Goal: Book appointment/travel/reservation

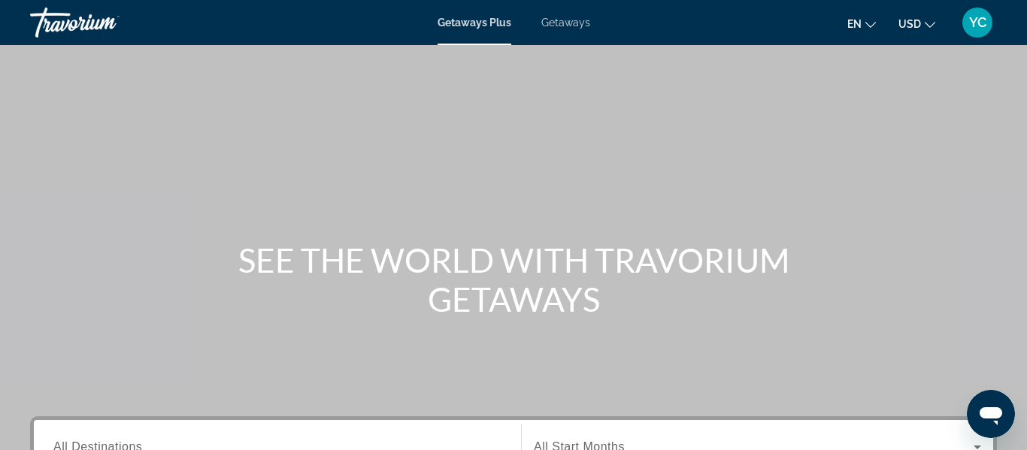
click at [585, 27] on span "Getaways" at bounding box center [565, 23] width 49 height 12
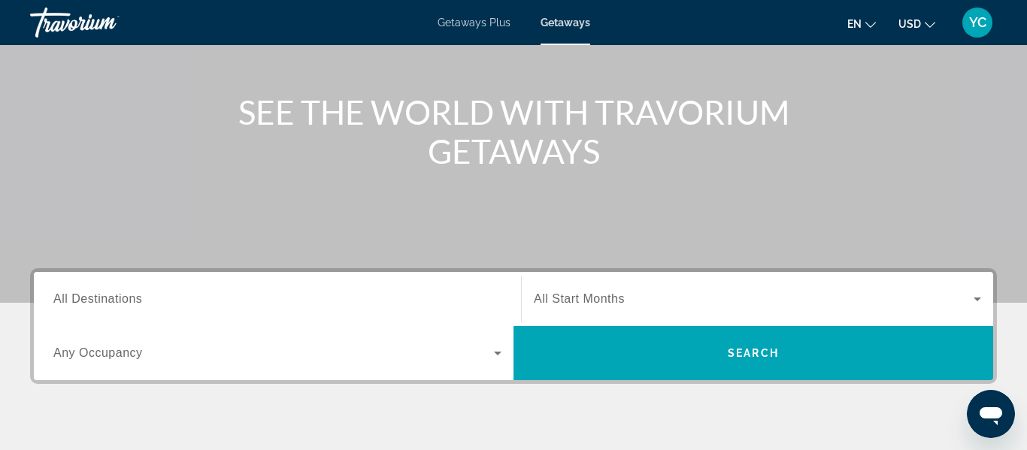
scroll to position [150, 0]
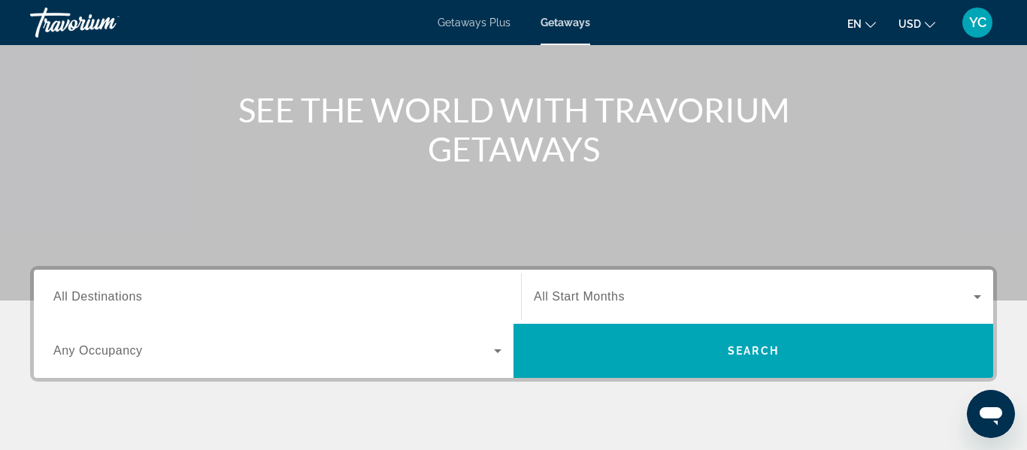
click at [247, 296] on input "Destination All Destinations" at bounding box center [277, 298] width 448 height 18
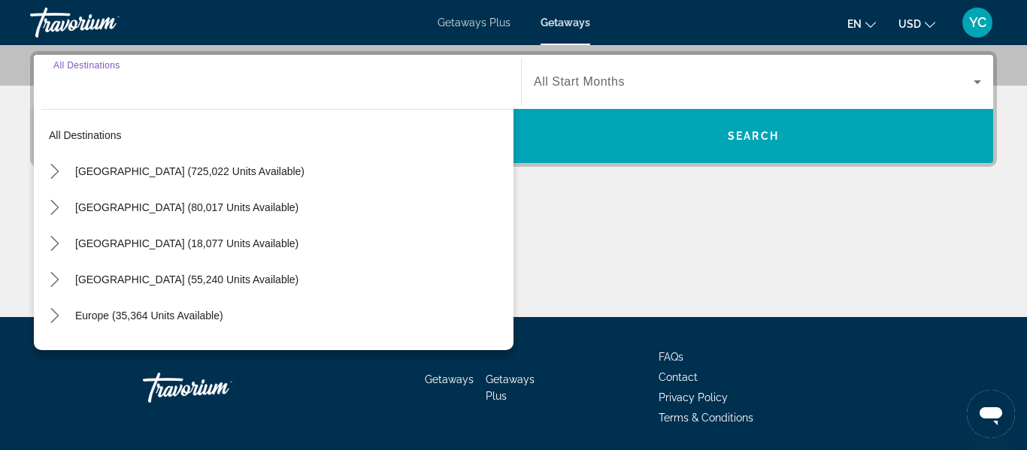
scroll to position [368, 0]
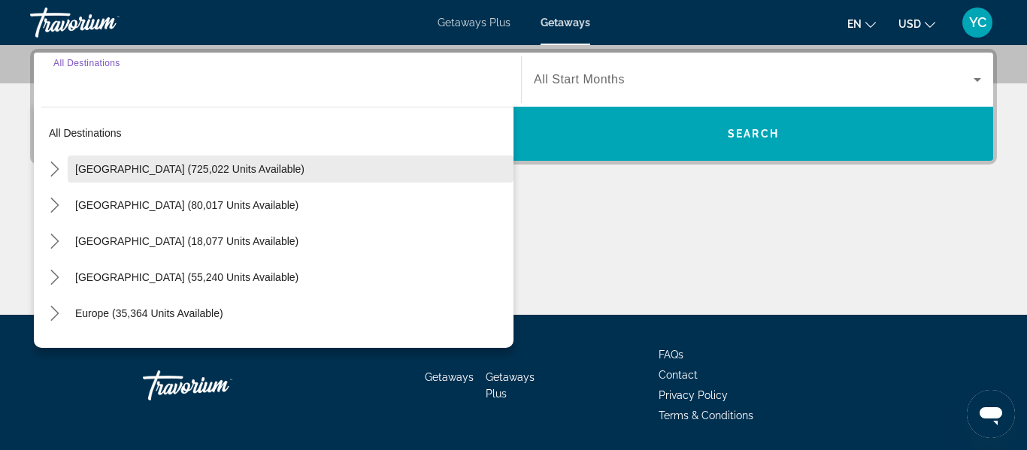
click at [135, 166] on span "[GEOGRAPHIC_DATA] (725,022 units available)" at bounding box center [189, 169] width 229 height 12
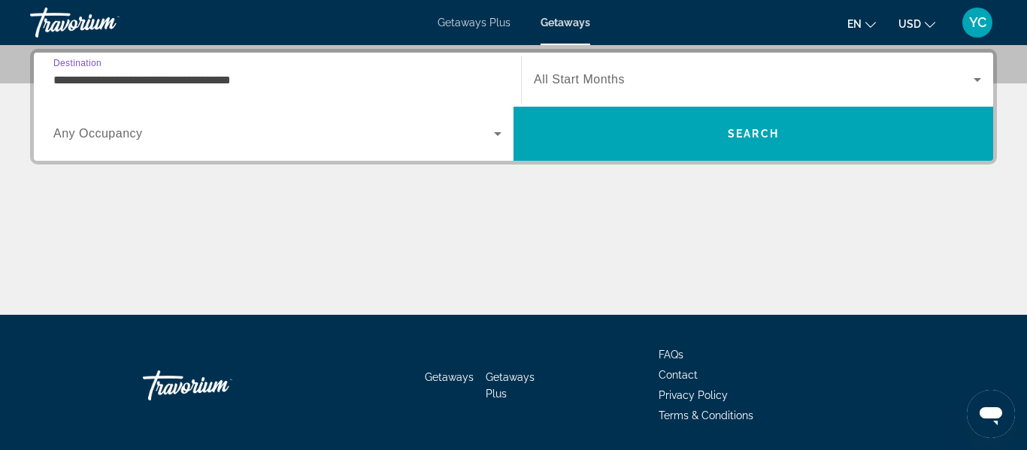
click at [210, 80] on input "**********" at bounding box center [277, 80] width 448 height 18
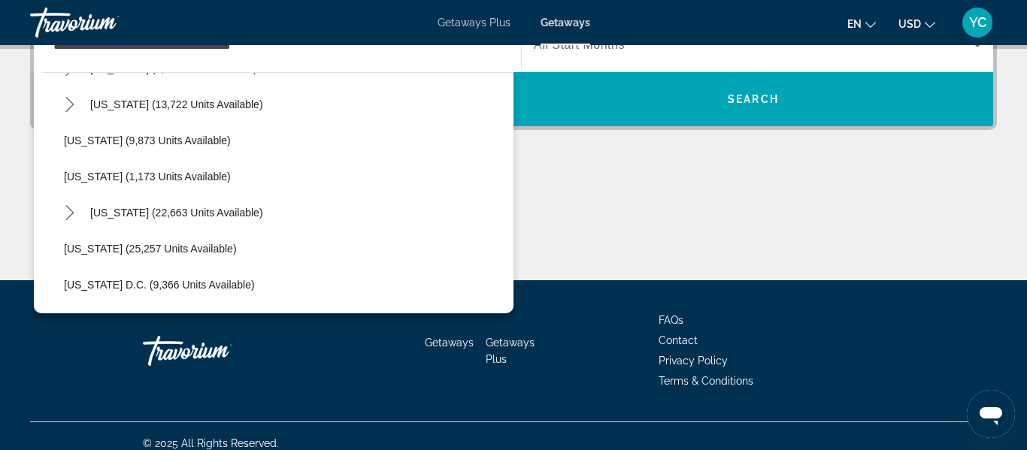
scroll to position [1336, 0]
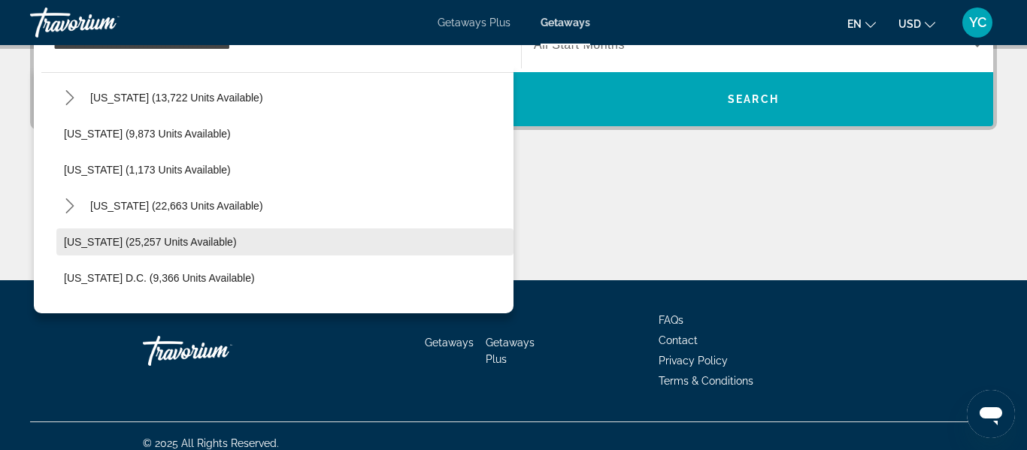
click at [197, 239] on span "[US_STATE] (25,257 units available)" at bounding box center [150, 242] width 173 height 12
type input "**********"
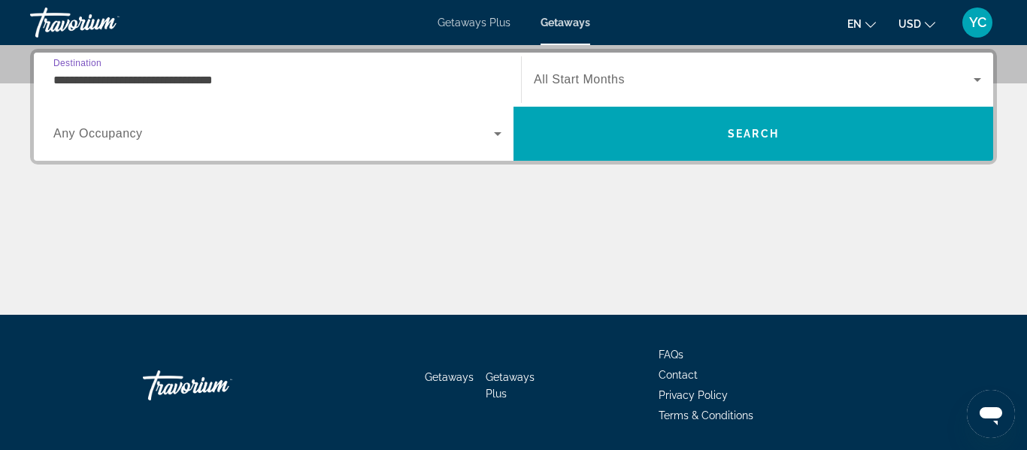
click at [768, 91] on div "Search widget" at bounding box center [757, 80] width 447 height 42
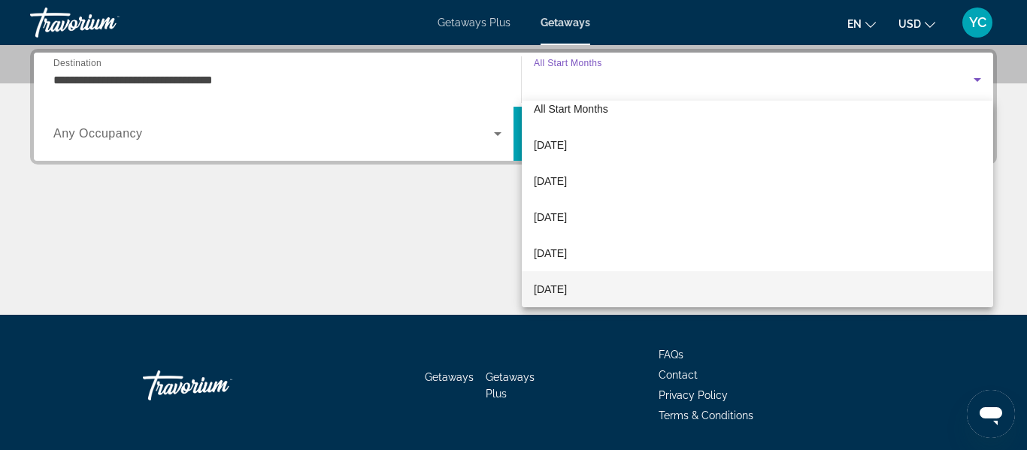
scroll to position [52, 0]
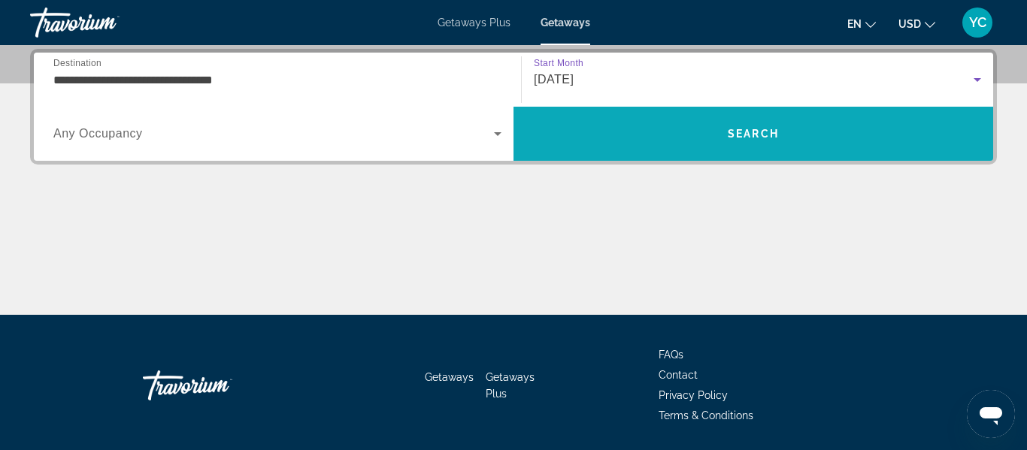
click at [747, 141] on span "Search" at bounding box center [753, 134] width 480 height 36
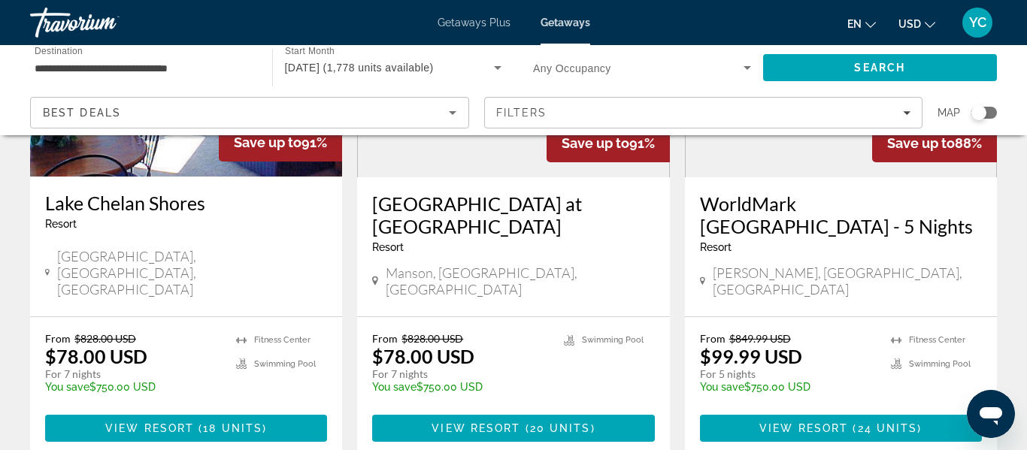
scroll to position [1954, 0]
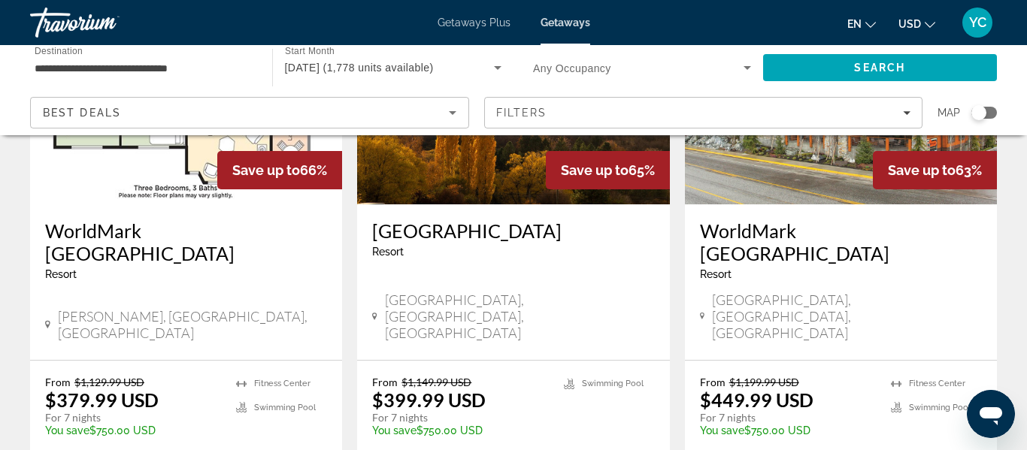
scroll to position [1954, 0]
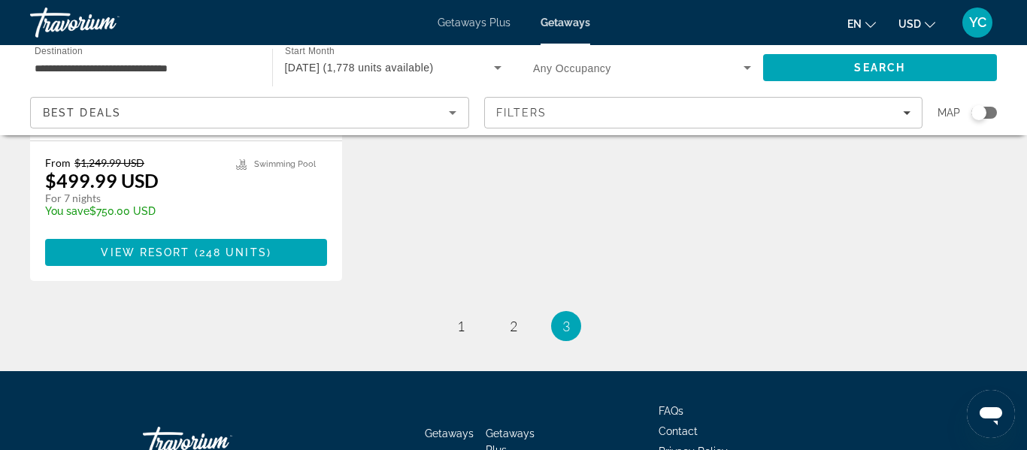
scroll to position [1004, 0]
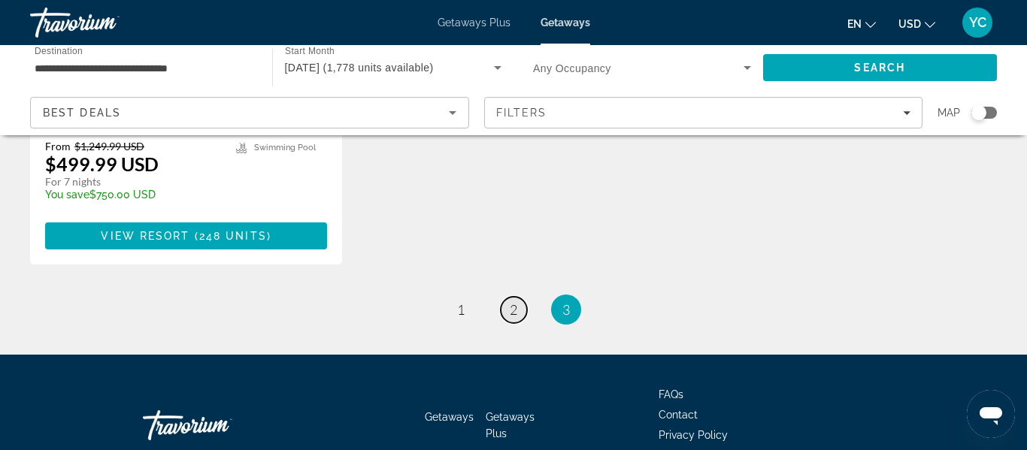
click at [518, 297] on link "page 2" at bounding box center [514, 310] width 26 height 26
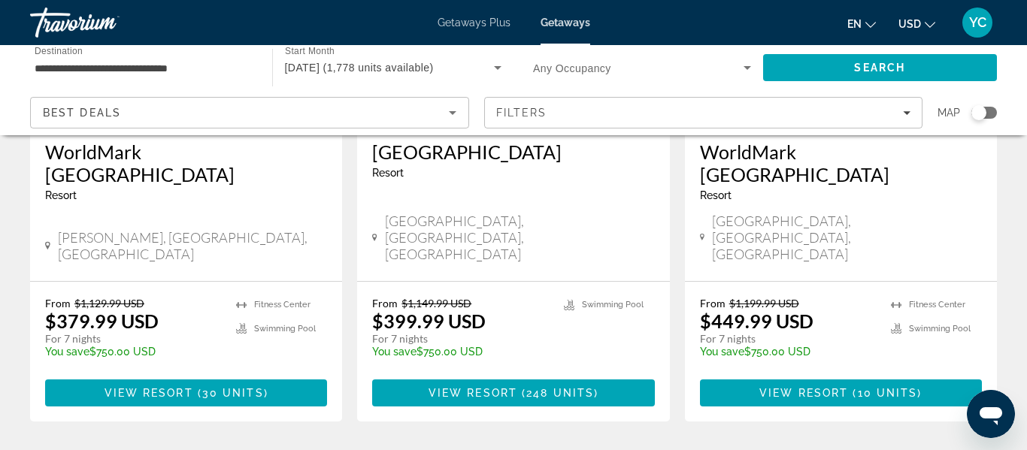
scroll to position [2049, 0]
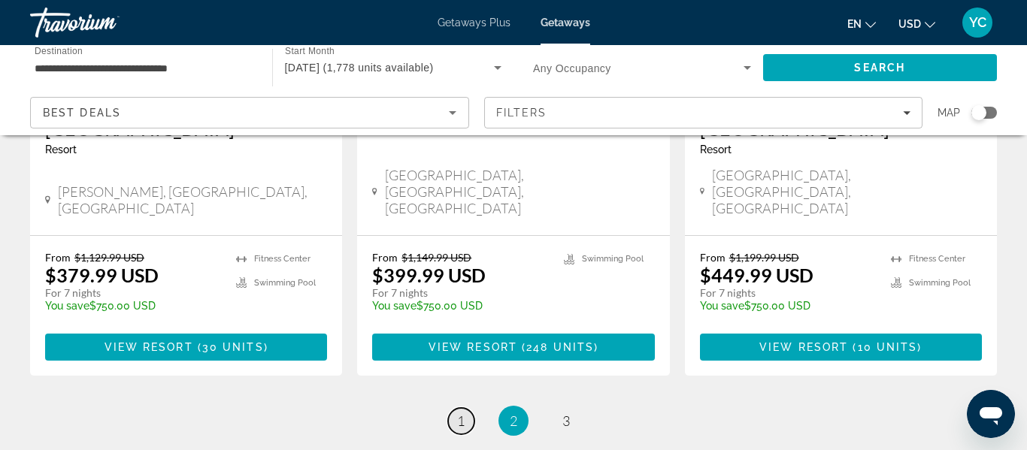
click at [465, 408] on link "page 1" at bounding box center [461, 421] width 26 height 26
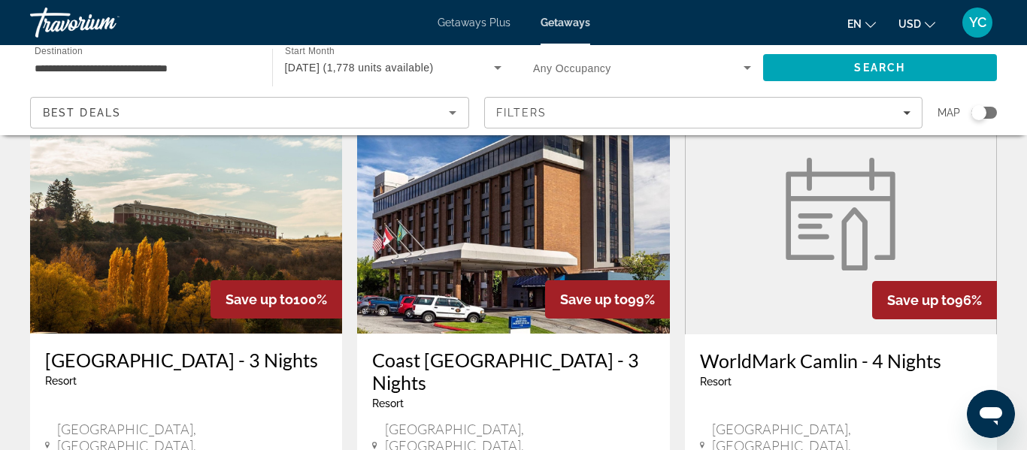
scroll to position [692, 0]
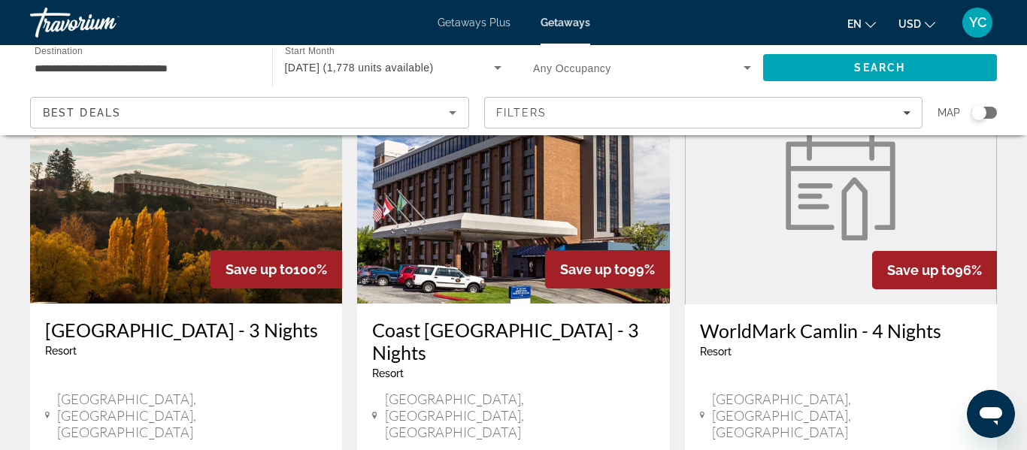
click at [798, 233] on figure "Main content" at bounding box center [841, 184] width 310 height 241
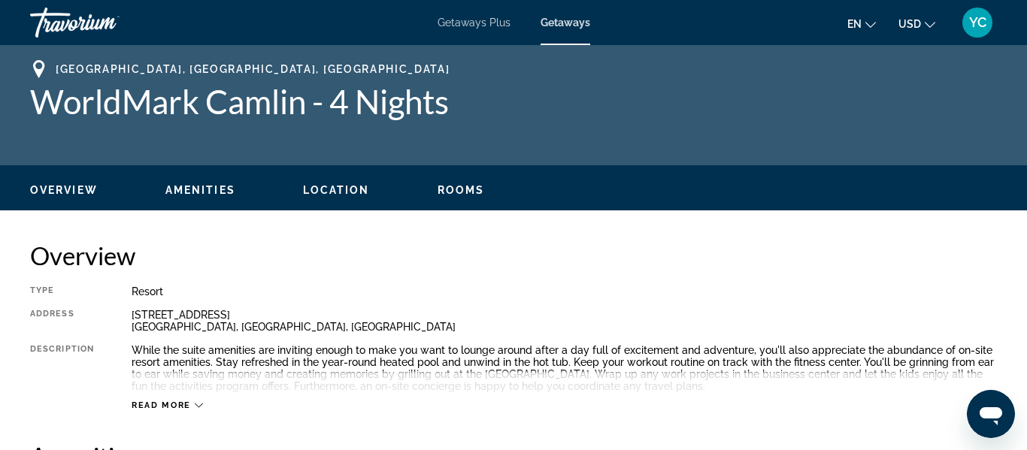
click at [432, 200] on div "Overview Amenities Location Rooms Search" at bounding box center [513, 188] width 1027 height 47
click at [463, 190] on span "Rooms" at bounding box center [461, 190] width 47 height 12
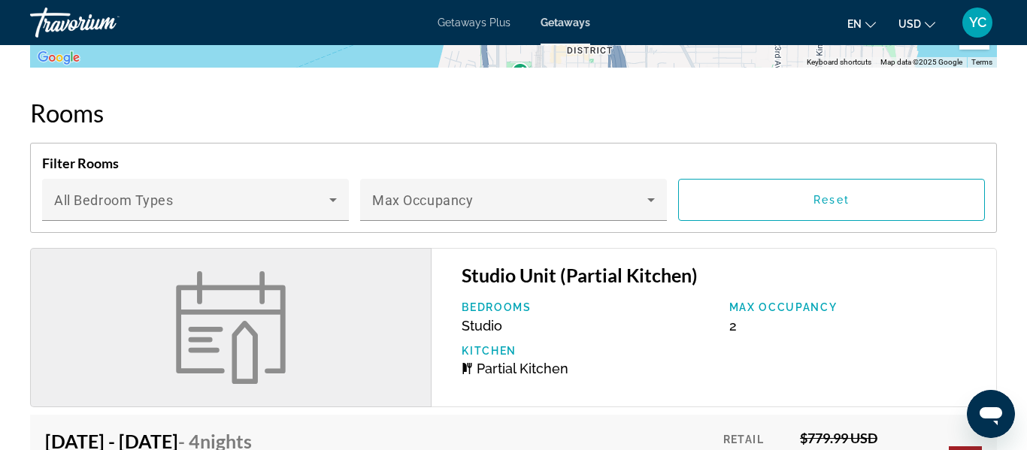
scroll to position [2045, 0]
